Goal: Information Seeking & Learning: Learn about a topic

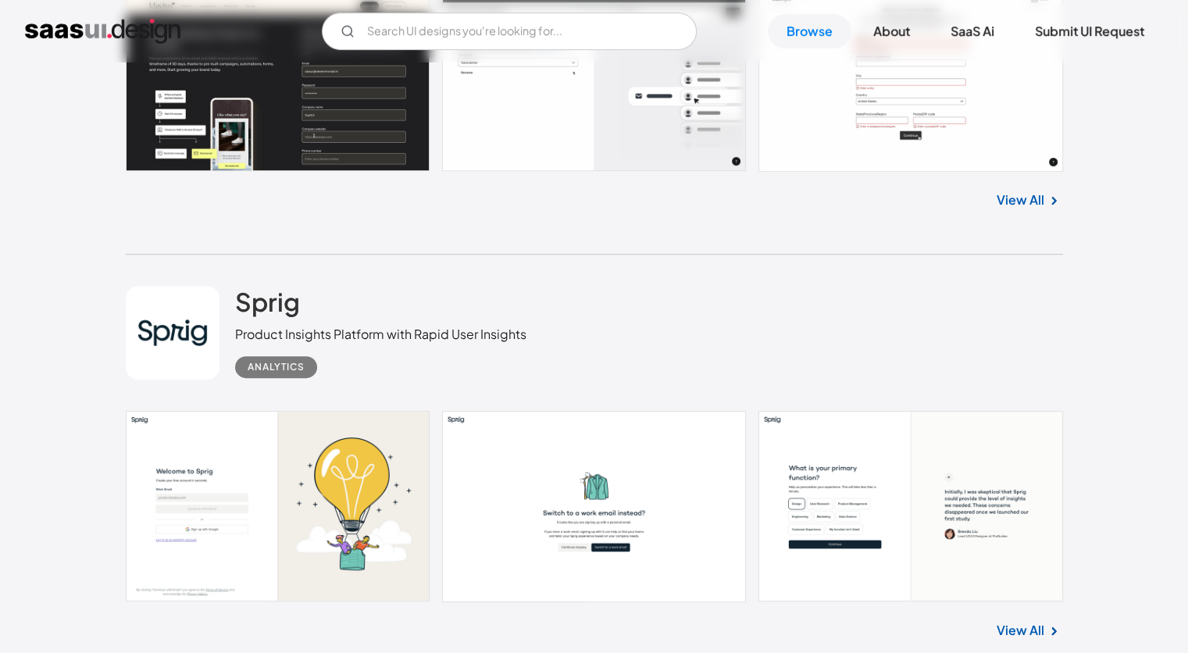
scroll to position [703, 0]
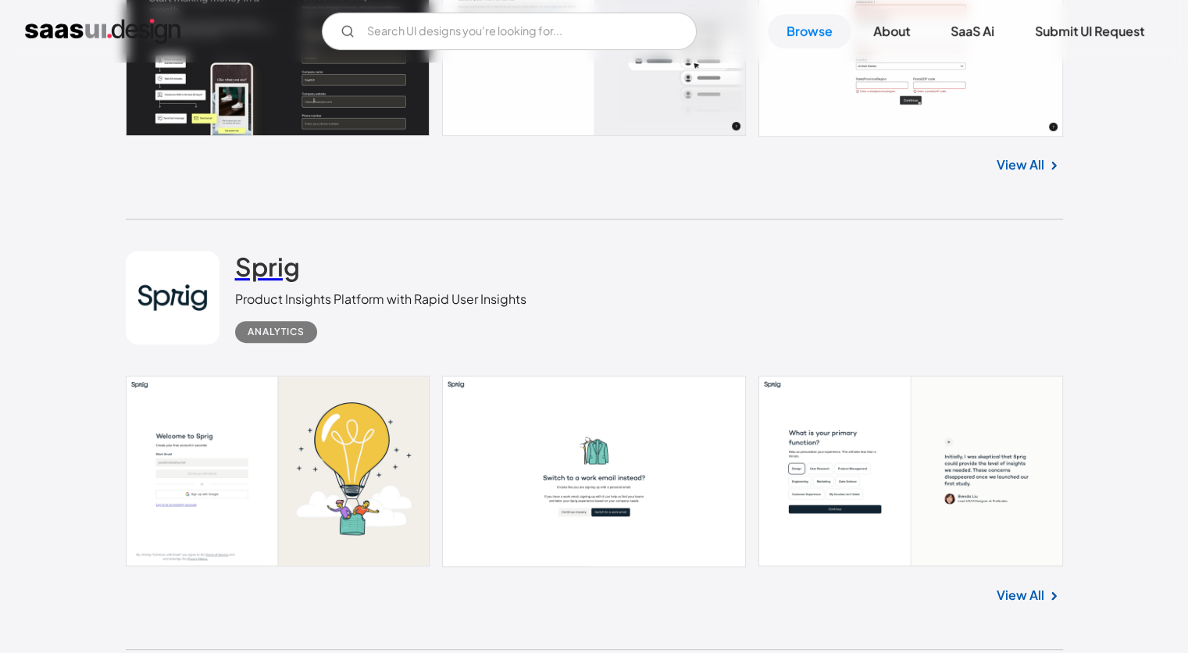
click at [280, 272] on h2 "Sprig" at bounding box center [267, 266] width 65 height 31
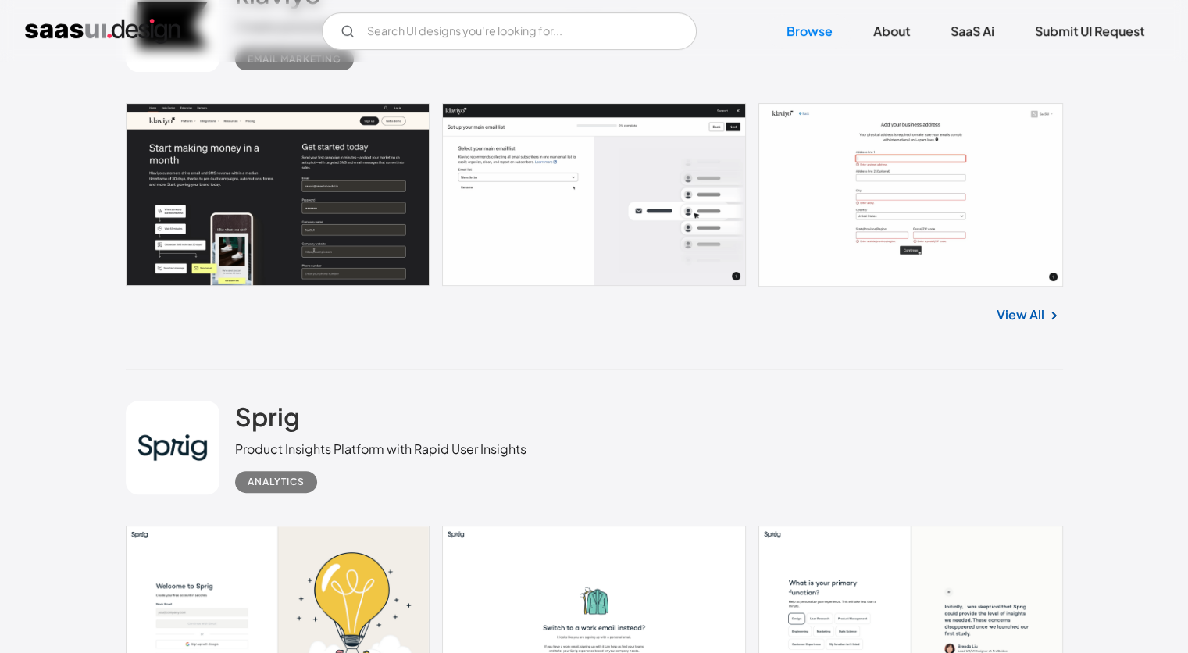
scroll to position [390, 0]
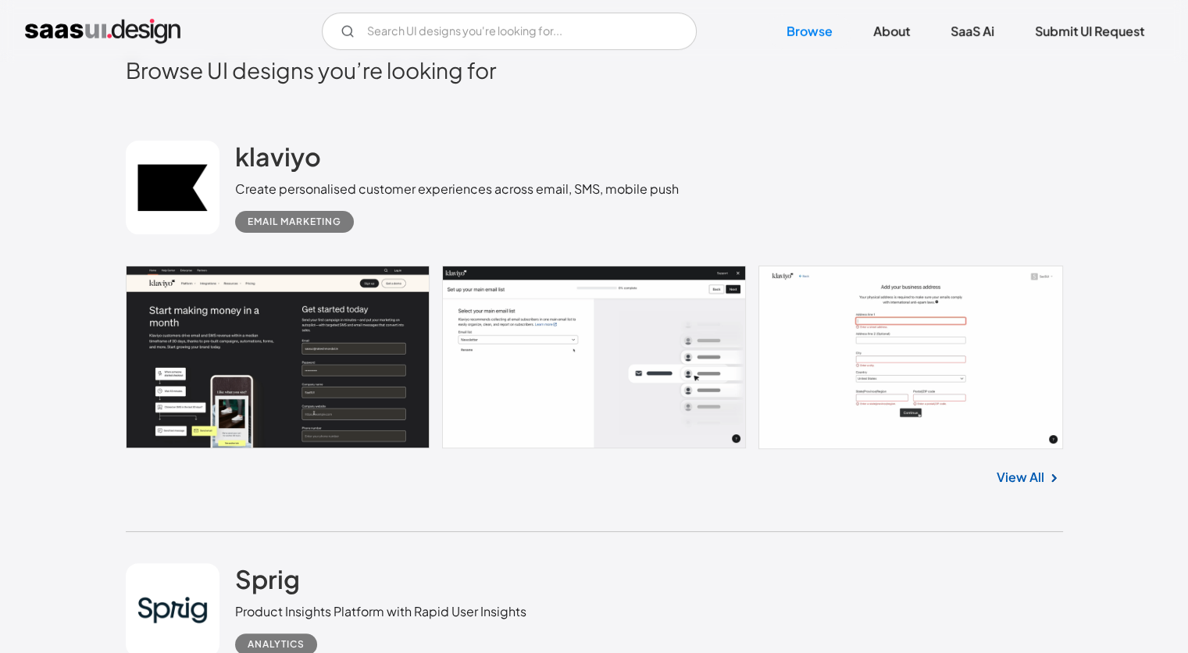
click at [185, 169] on link at bounding box center [173, 188] width 94 height 94
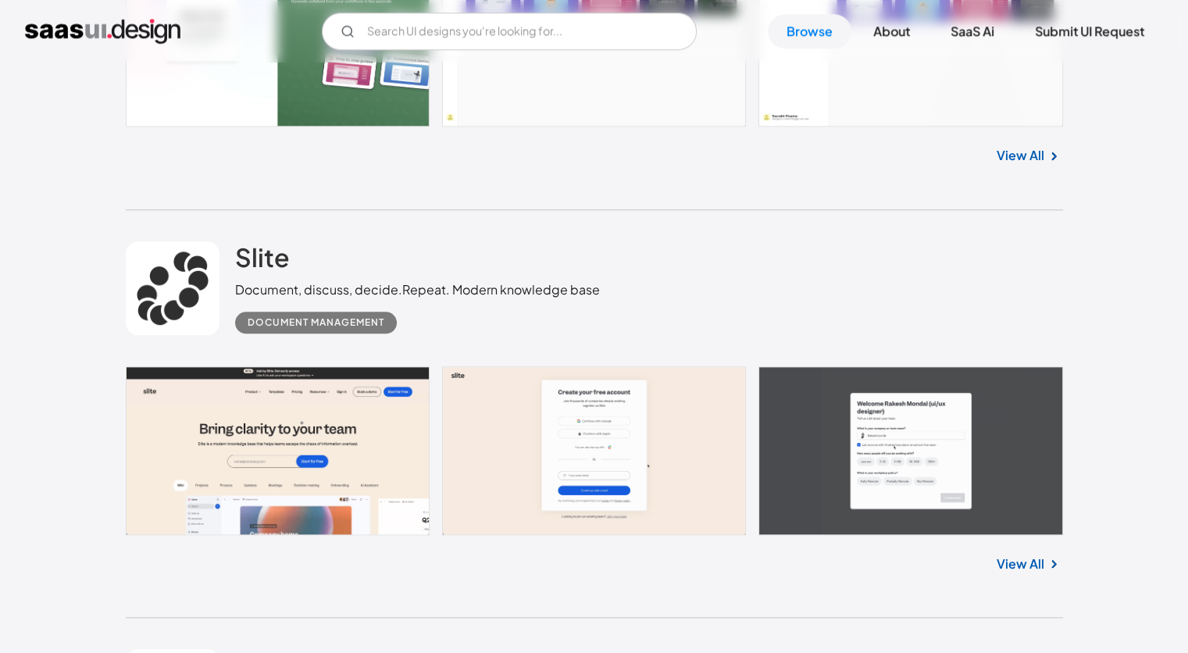
scroll to position [1640, 0]
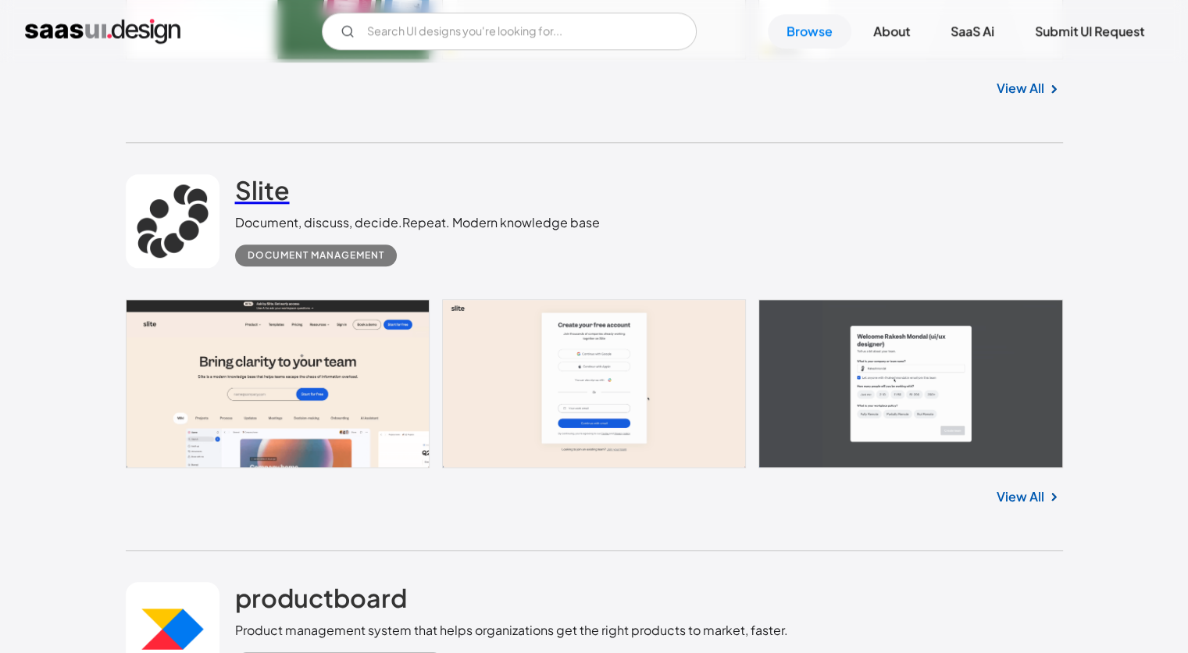
click at [252, 199] on h2 "Slite" at bounding box center [262, 189] width 55 height 31
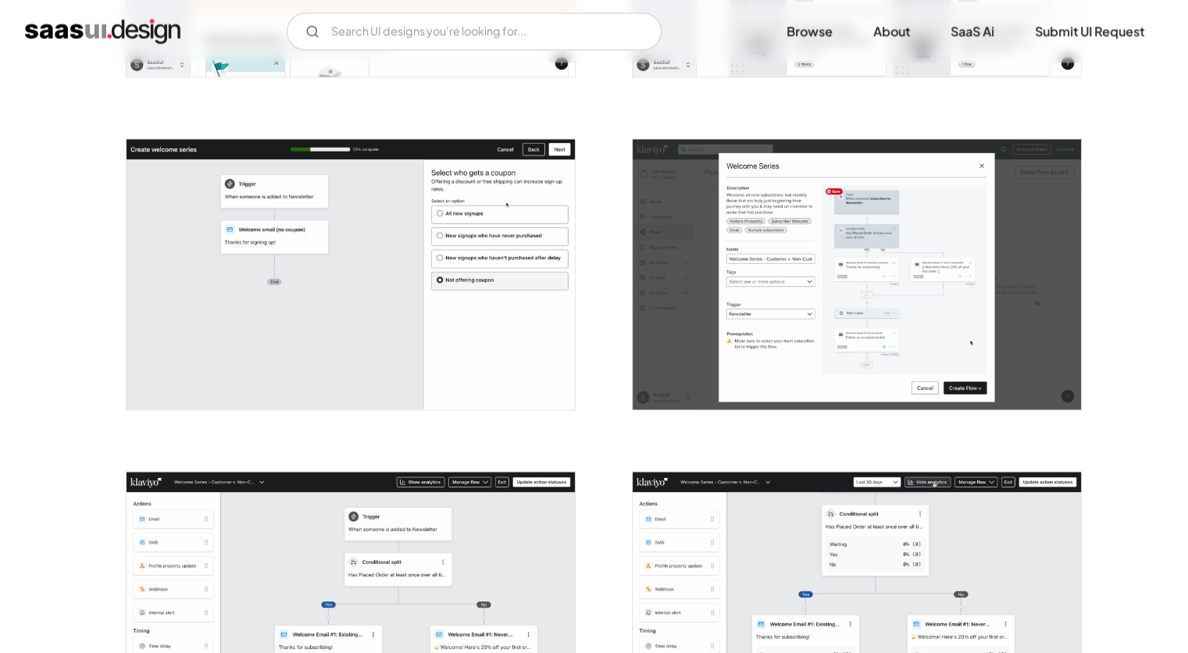
scroll to position [2577, 0]
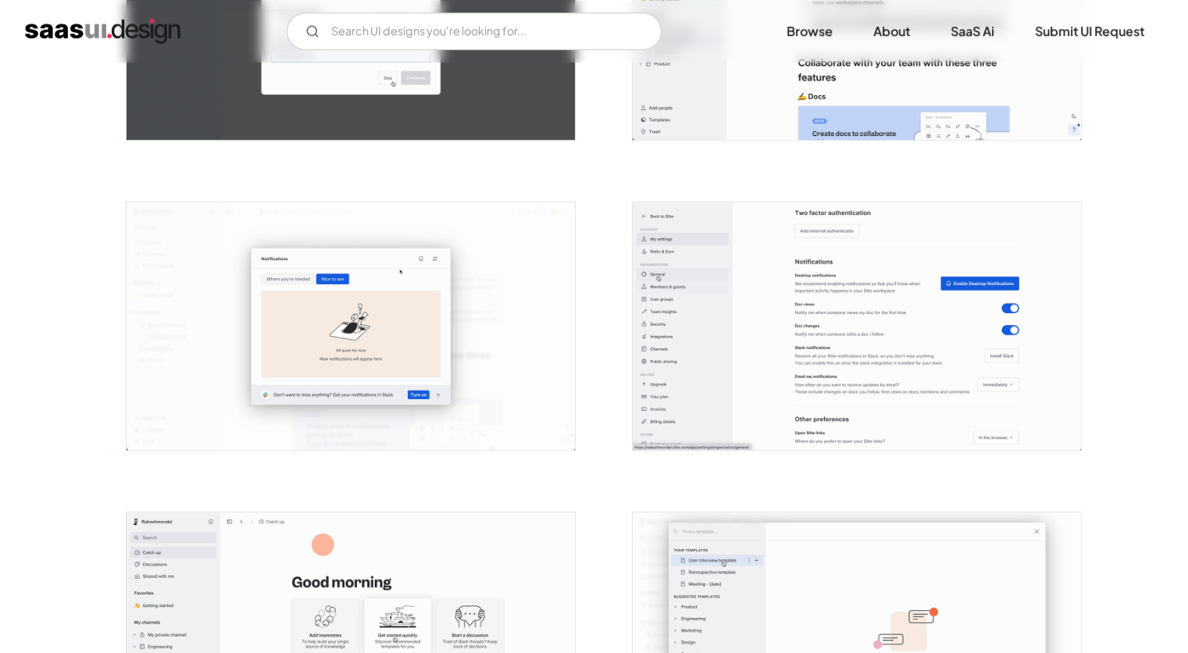
scroll to position [1405, 0]
